Goal: Information Seeking & Learning: Learn about a topic

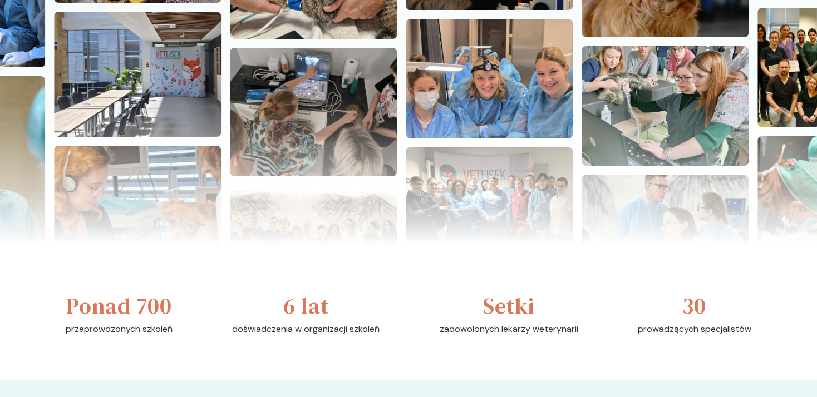
scroll to position [495, 0]
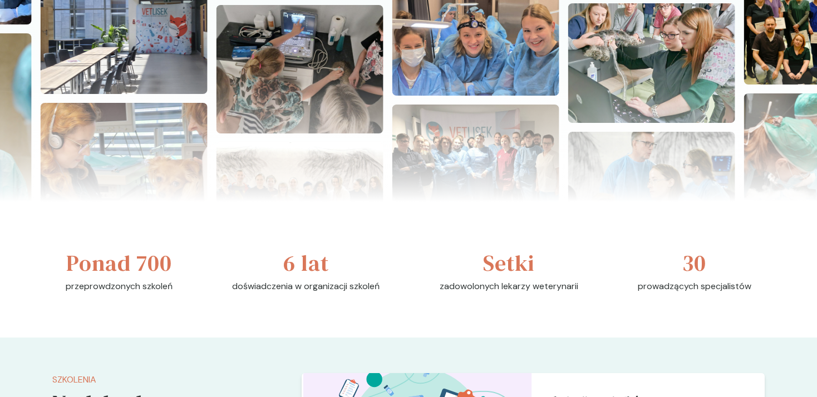
click at [676, 161] on div at bounding box center [408, 131] width 817 height 142
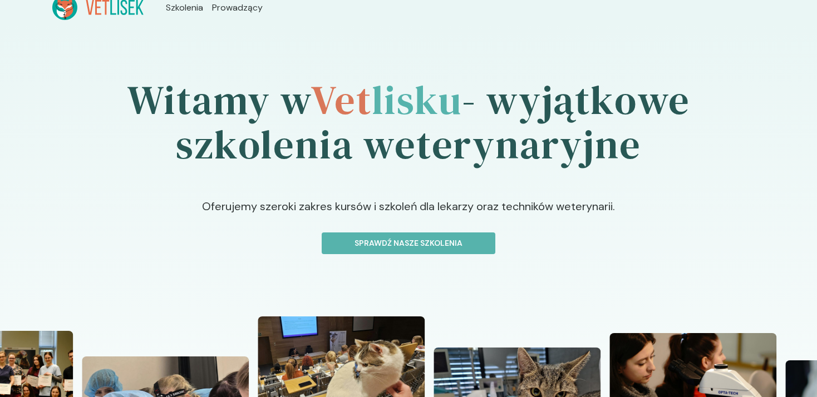
scroll to position [0, 0]
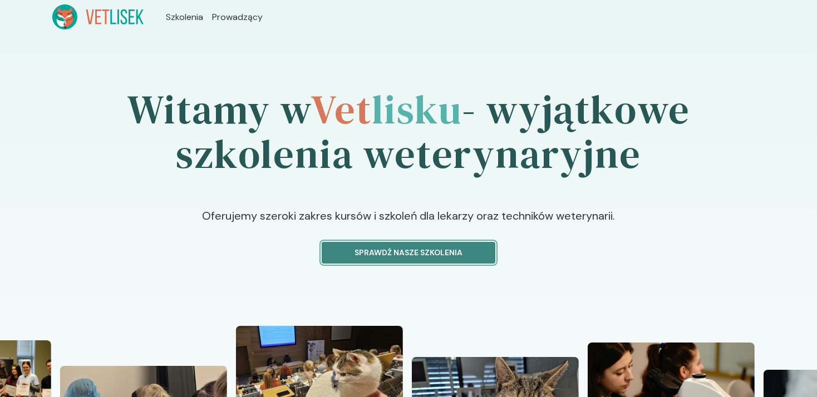
click at [417, 252] on p "Sprawdź nasze szkolenia" at bounding box center [408, 253] width 155 height 12
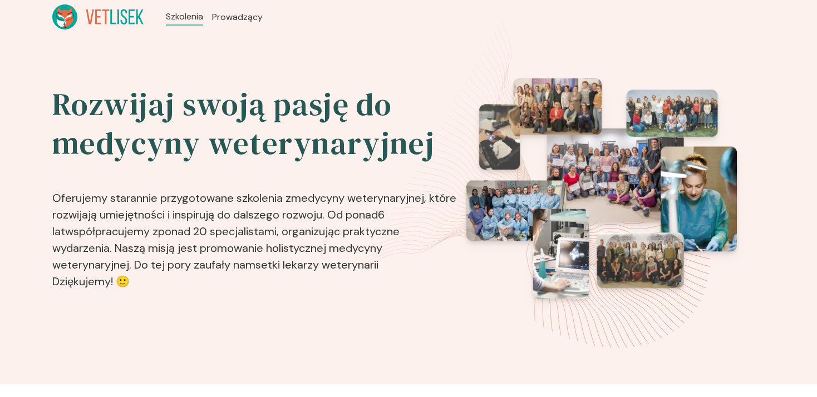
click at [709, 192] on img at bounding box center [601, 188] width 270 height 220
click at [611, 189] on img at bounding box center [601, 188] width 270 height 220
click at [622, 196] on img at bounding box center [601, 188] width 270 height 220
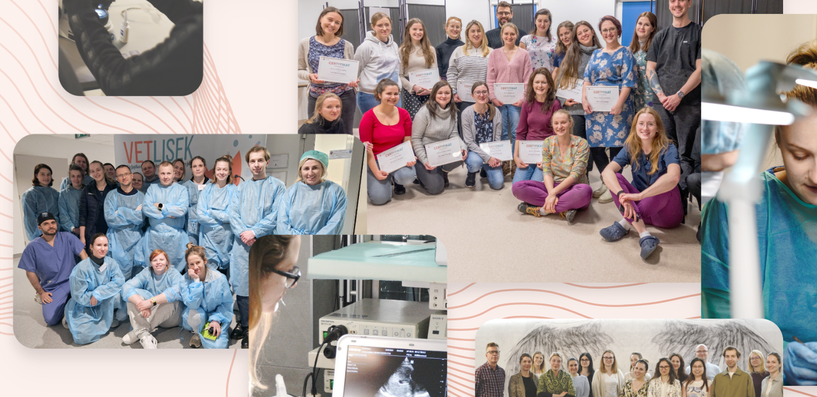
drag, startPoint x: 628, startPoint y: 185, endPoint x: 627, endPoint y: 200, distance: 15.1
click at [627, 200] on img at bounding box center [601, 188] width 270 height 220
click at [648, 196] on img at bounding box center [601, 188] width 270 height 220
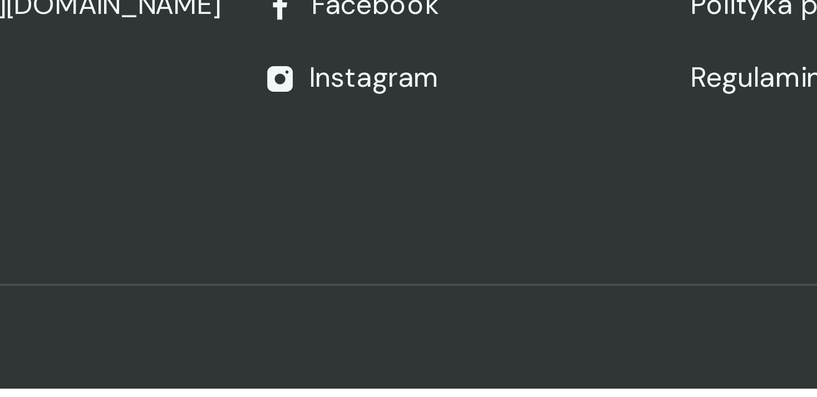
scroll to position [1642, 0]
